Goal: Transaction & Acquisition: Purchase product/service

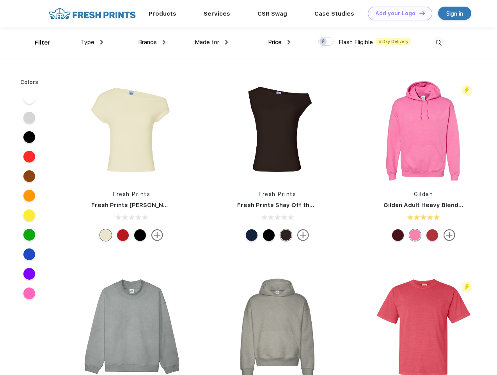
click at [397, 13] on link "Add your Logo Design Tool" at bounding box center [400, 14] width 64 height 14
click at [0, 0] on div "Design Tool" at bounding box center [0, 0] width 0 height 0
click at [419, 13] on link "Add your Logo Design Tool" at bounding box center [400, 14] width 64 height 14
click at [37, 43] on div "Filter" at bounding box center [43, 42] width 16 height 9
click at [92, 42] on span "Type" at bounding box center [88, 42] width 14 height 7
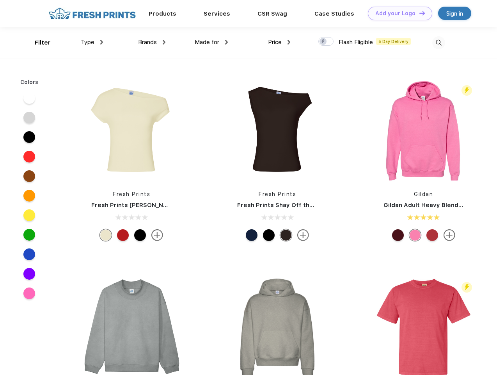
click at [152, 42] on span "Brands" at bounding box center [147, 42] width 19 height 7
click at [211, 42] on span "Made for" at bounding box center [207, 42] width 25 height 7
click at [279, 42] on span "Price" at bounding box center [275, 42] width 14 height 7
click at [326, 42] on div at bounding box center [325, 41] width 15 height 9
click at [323, 42] on input "checkbox" at bounding box center [320, 39] width 5 height 5
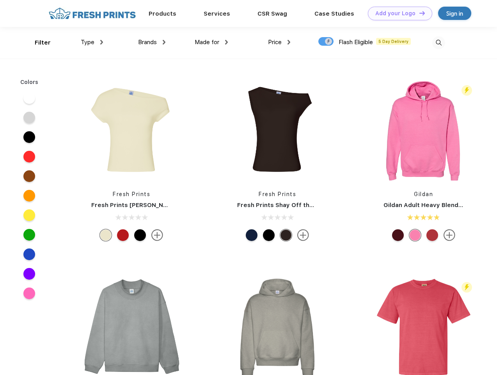
click at [439, 43] on img at bounding box center [438, 42] width 13 height 13
